Goal: Transaction & Acquisition: Subscribe to service/newsletter

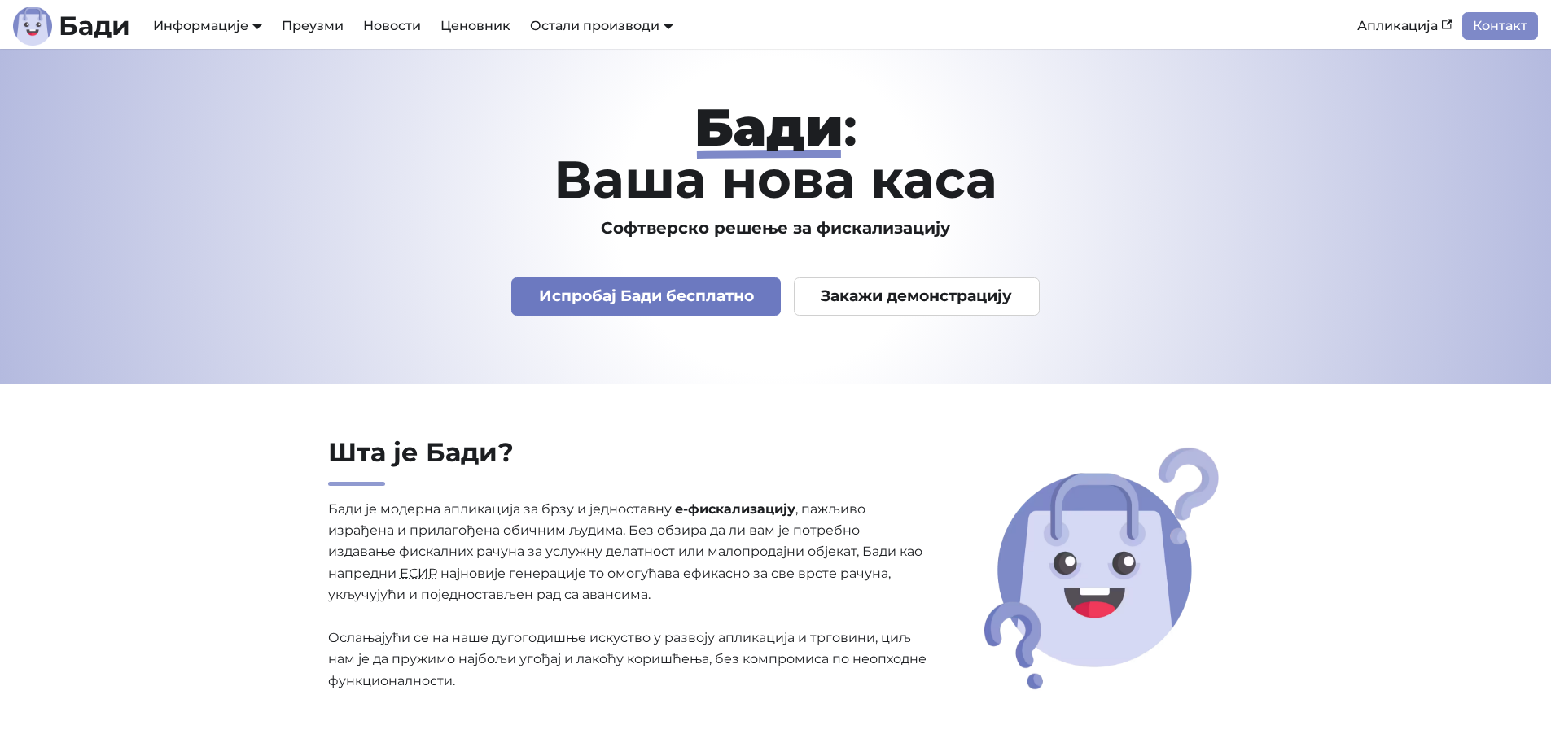
click at [675, 301] on link "Испробај Бади бесплатно" at bounding box center [645, 297] width 269 height 38
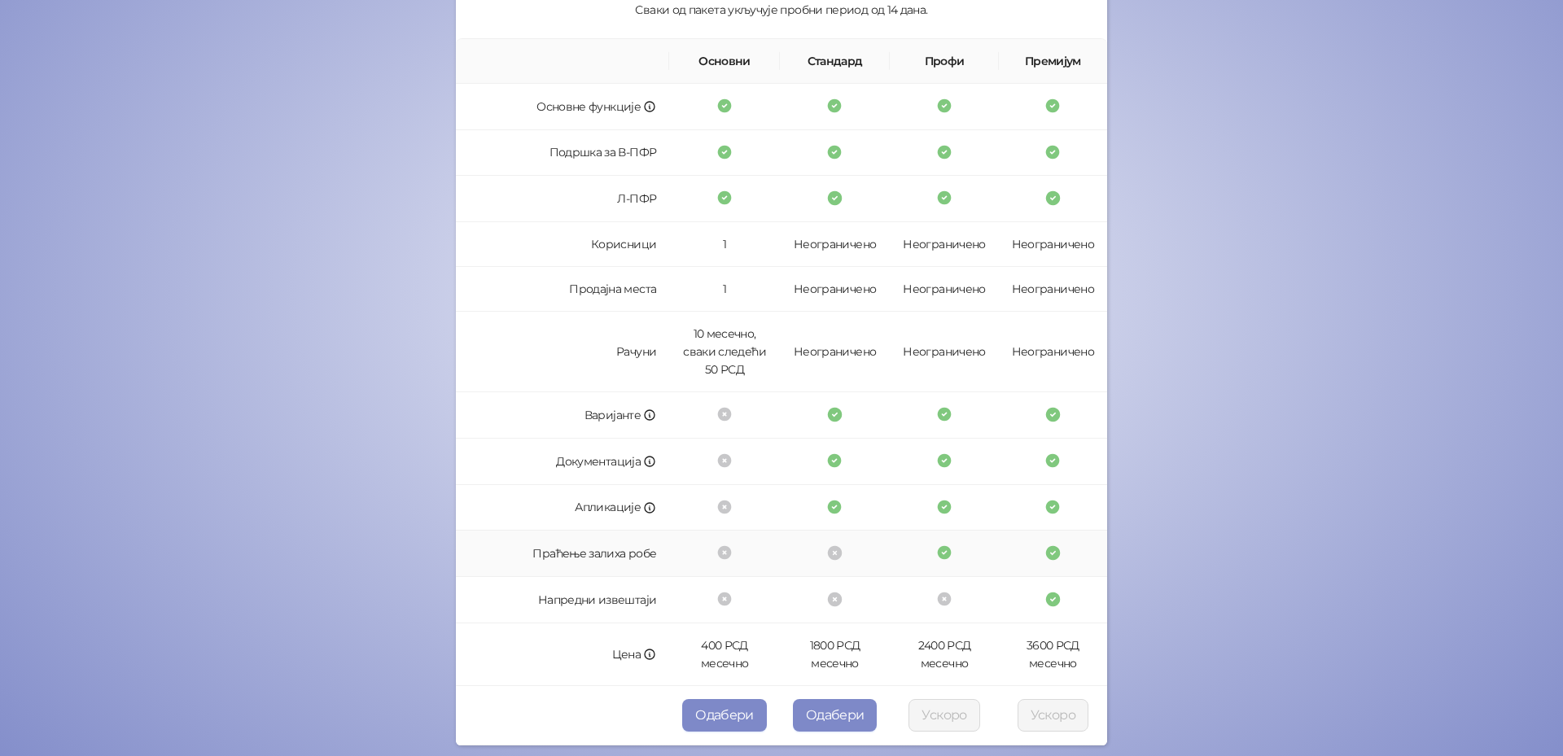
scroll to position [305, 0]
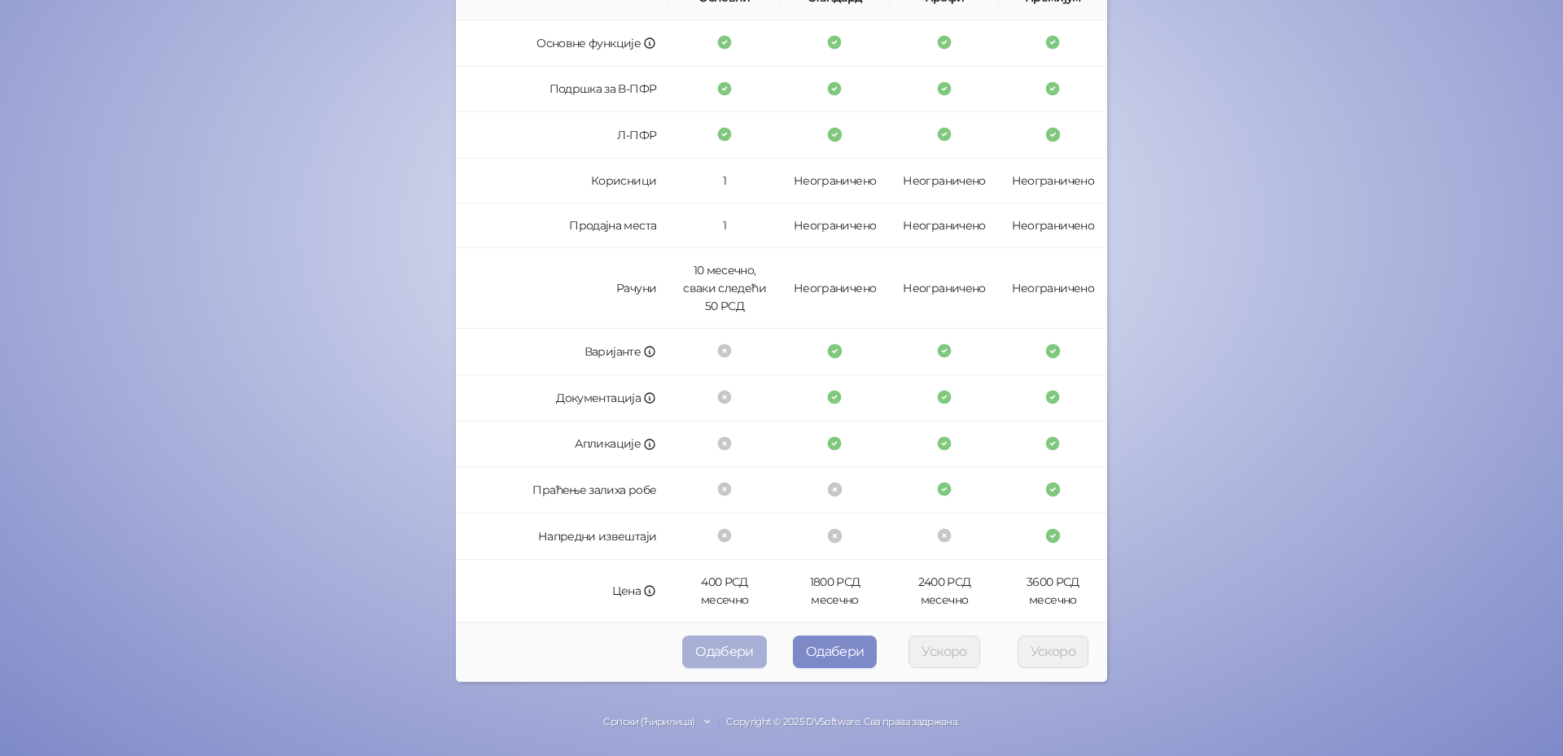
click at [714, 656] on button "Одабери" at bounding box center [724, 652] width 85 height 33
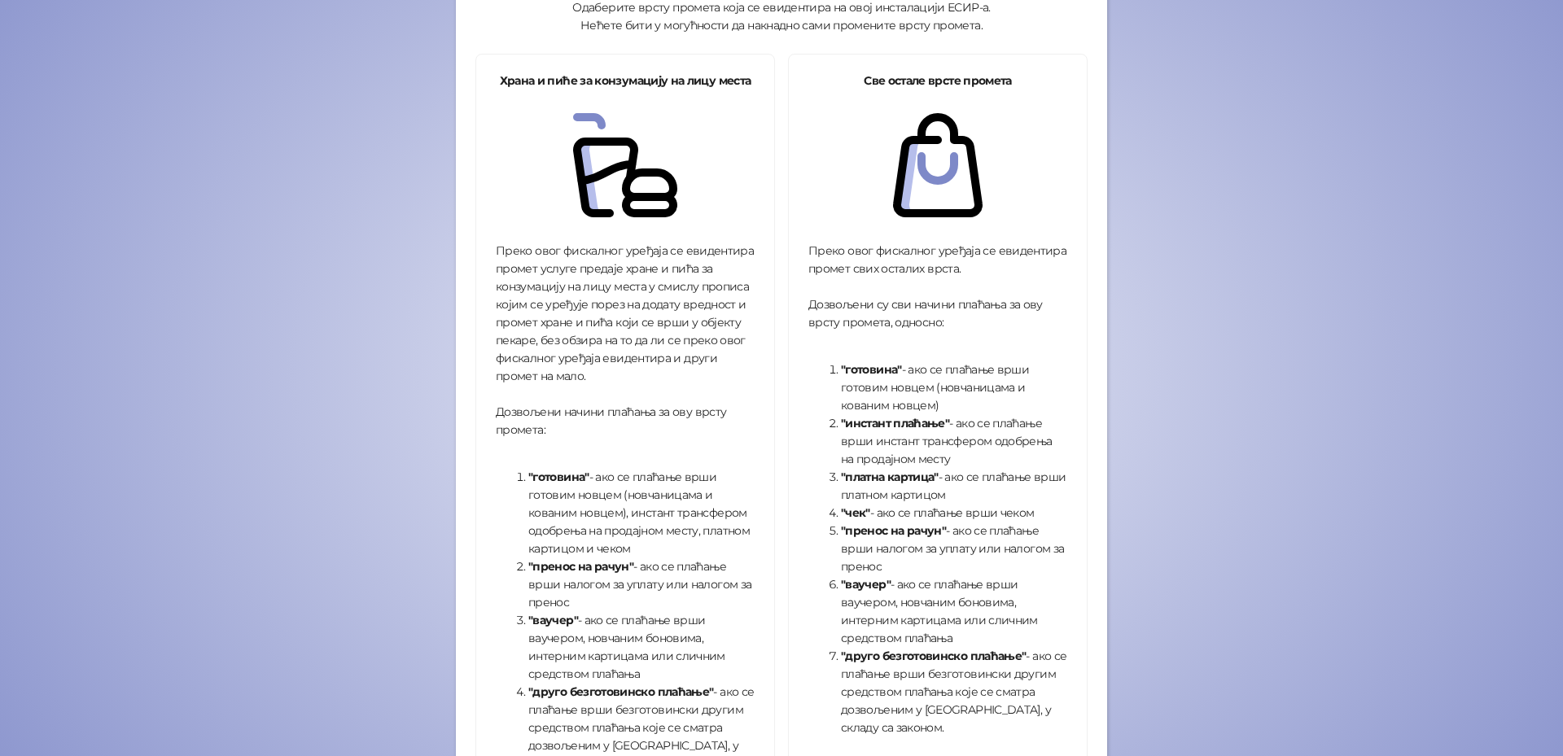
scroll to position [224, 0]
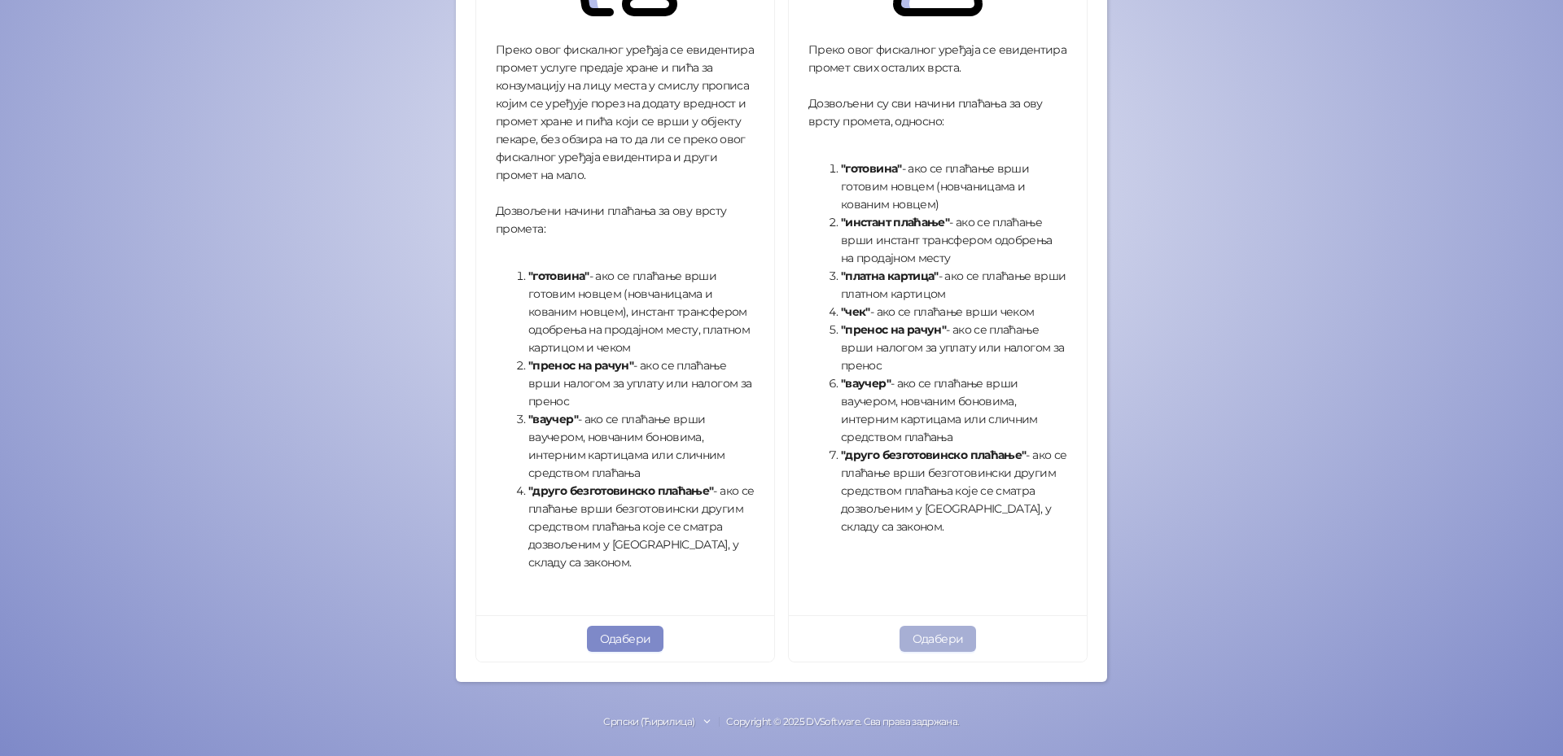
click at [925, 632] on button "Одабери" at bounding box center [937, 639] width 77 height 26
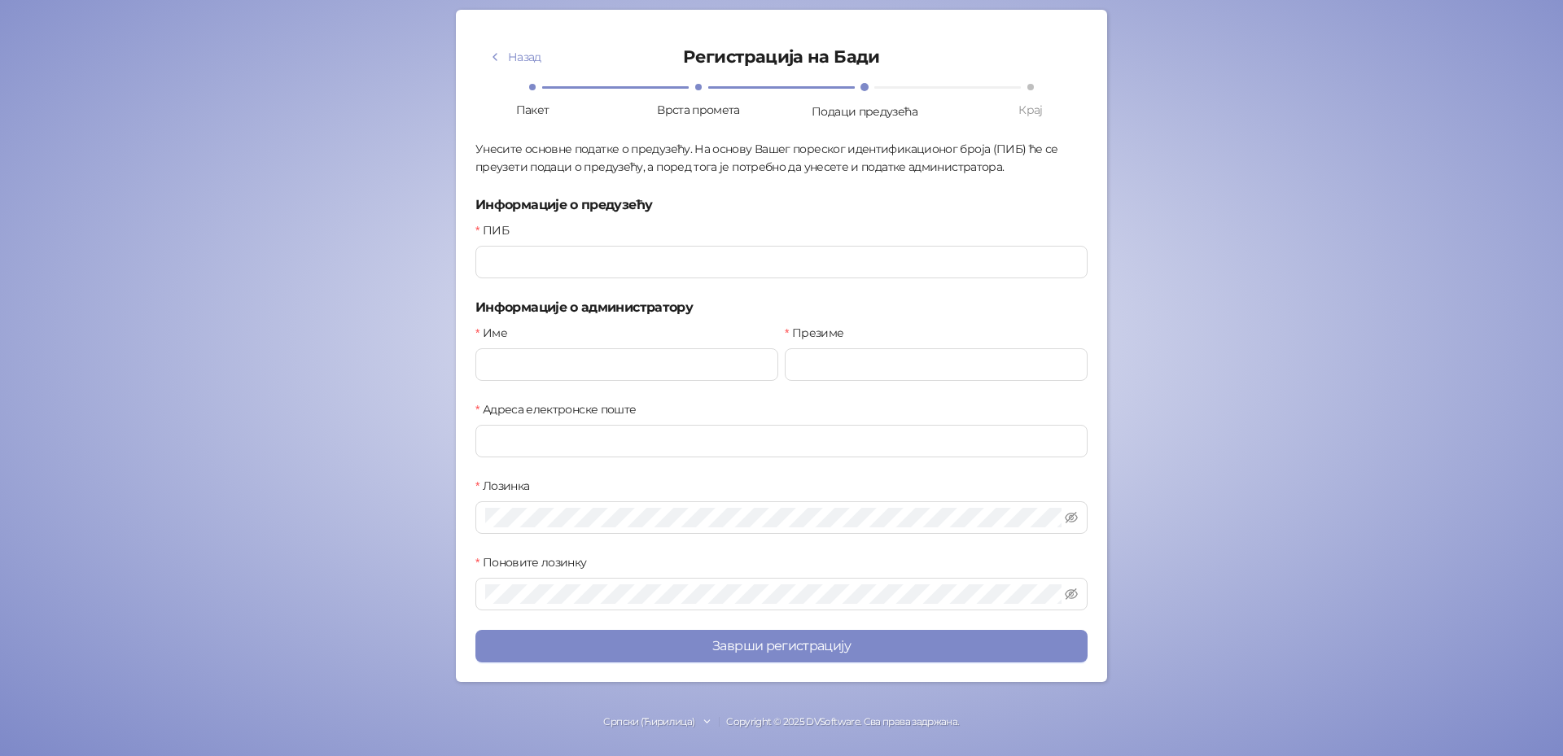
scroll to position [85, 0]
